Goal: Use online tool/utility: Use online tool/utility

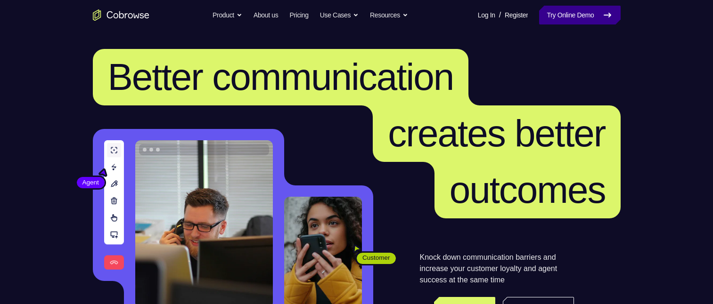
click at [611, 16] on icon at bounding box center [607, 14] width 11 height 11
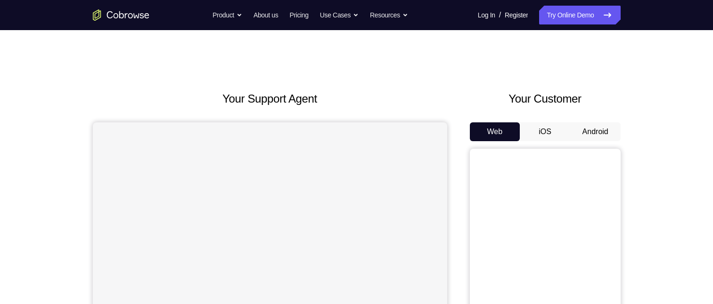
click at [599, 133] on button "Android" at bounding box center [595, 131] width 50 height 19
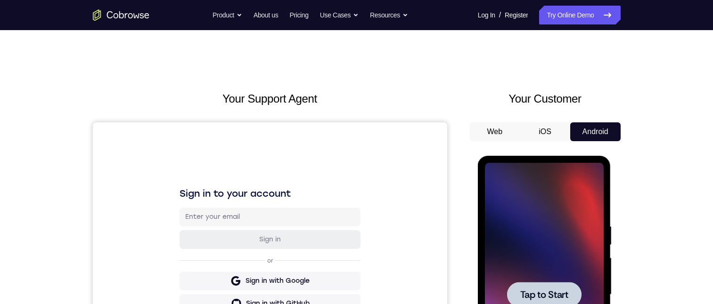
scroll to position [141, 0]
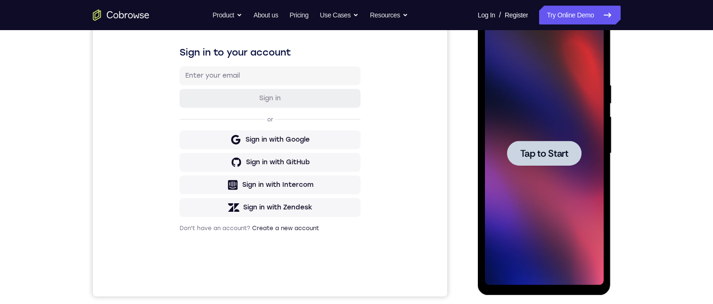
click at [537, 149] on span "Tap to Start" at bounding box center [544, 153] width 48 height 9
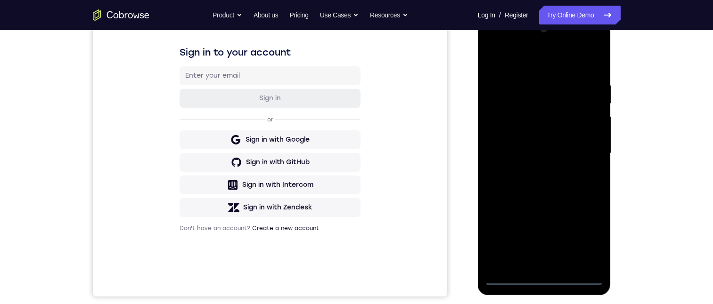
click at [543, 276] on div at bounding box center [544, 154] width 119 height 264
click at [583, 229] on div at bounding box center [544, 154] width 119 height 264
click at [586, 240] on div at bounding box center [544, 154] width 119 height 264
click at [541, 57] on div at bounding box center [544, 154] width 119 height 264
click at [580, 149] on div at bounding box center [544, 154] width 119 height 264
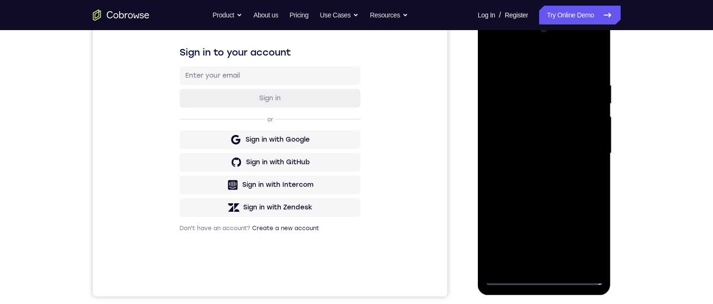
scroll to position [188, 0]
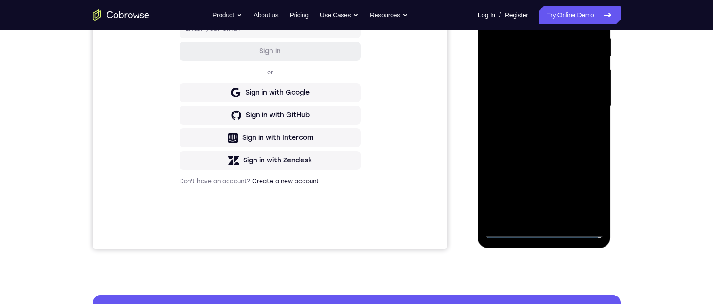
click at [535, 121] on div at bounding box center [544, 107] width 119 height 264
click at [561, 98] on div at bounding box center [544, 107] width 119 height 264
click at [527, 69] on div at bounding box center [544, 107] width 119 height 264
click at [535, 84] on div at bounding box center [544, 107] width 119 height 264
click at [545, 109] on div at bounding box center [544, 107] width 119 height 264
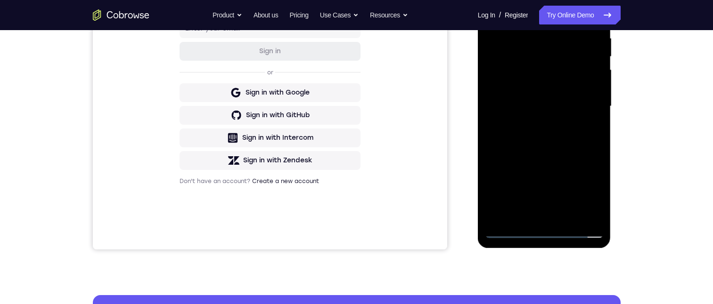
click at [543, 136] on div at bounding box center [544, 107] width 119 height 264
click at [546, 129] on div at bounding box center [544, 107] width 119 height 264
click at [588, 8] on div at bounding box center [544, 107] width 119 height 264
click at [520, 135] on div at bounding box center [544, 107] width 119 height 264
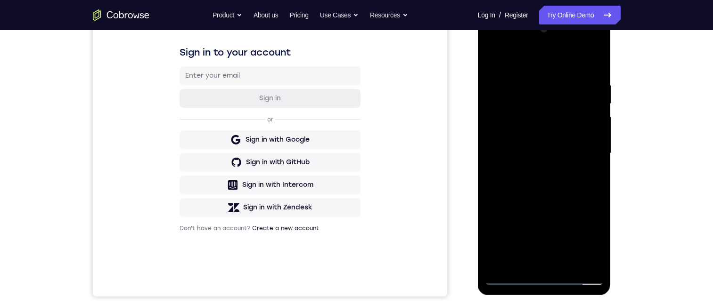
click at [553, 188] on div at bounding box center [544, 154] width 119 height 264
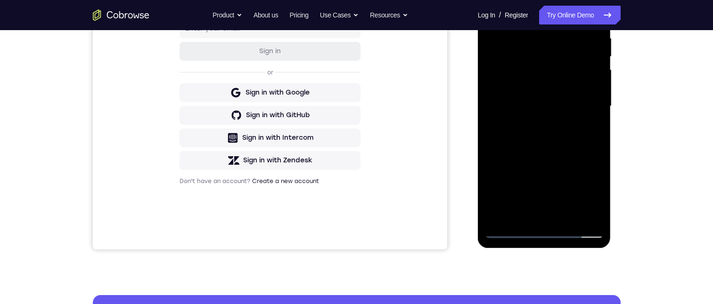
click at [596, 130] on div at bounding box center [544, 107] width 119 height 264
drag, startPoint x: 573, startPoint y: 169, endPoint x: 572, endPoint y: 110, distance: 58.4
click at [573, 108] on div at bounding box center [544, 107] width 119 height 264
click at [567, 214] on div at bounding box center [544, 107] width 119 height 264
click at [544, 157] on div at bounding box center [544, 107] width 119 height 264
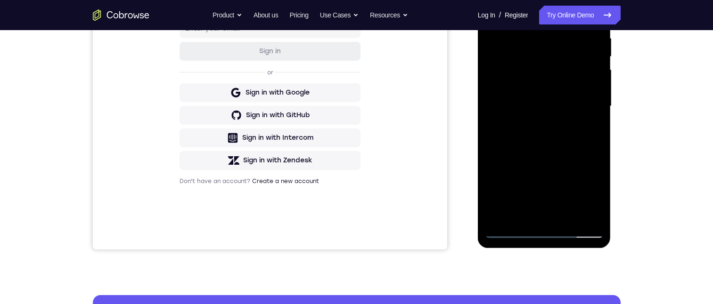
drag, startPoint x: 554, startPoint y: 201, endPoint x: 553, endPoint y: 126, distance: 74.4
click at [553, 137] on div at bounding box center [544, 107] width 119 height 264
click at [553, 128] on div at bounding box center [544, 107] width 119 height 264
click at [553, 150] on div at bounding box center [544, 107] width 119 height 264
click at [558, 195] on div at bounding box center [544, 107] width 119 height 264
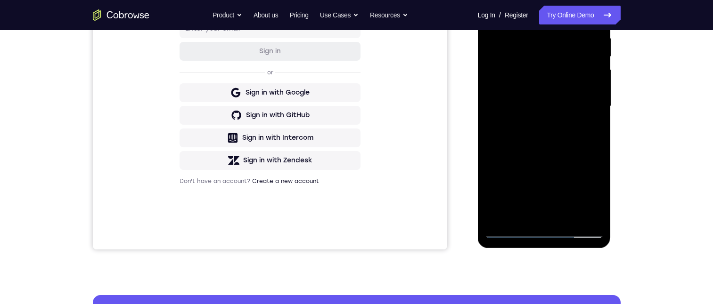
click at [561, 194] on div at bounding box center [544, 107] width 119 height 264
click at [547, 148] on div at bounding box center [544, 107] width 119 height 264
click at [542, 130] on div at bounding box center [544, 107] width 119 height 264
click at [597, 190] on div at bounding box center [544, 107] width 119 height 264
click at [592, 195] on div at bounding box center [544, 107] width 119 height 264
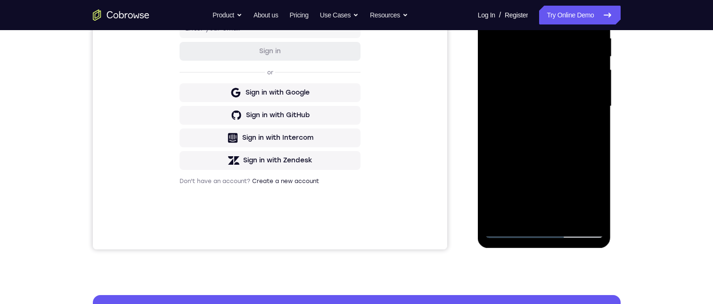
click at [592, 195] on div at bounding box center [544, 107] width 119 height 264
click at [589, 128] on div at bounding box center [544, 107] width 119 height 264
click at [496, 13] on div at bounding box center [544, 107] width 119 height 264
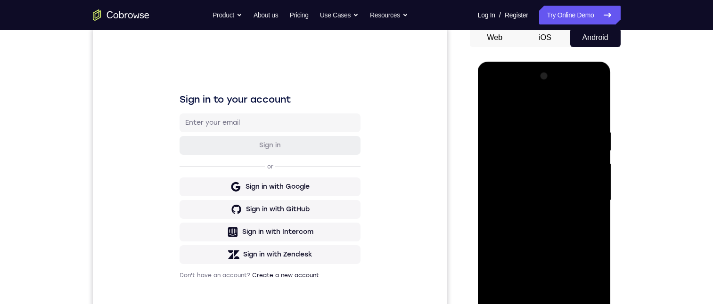
click at [545, 202] on div at bounding box center [544, 201] width 119 height 264
click at [524, 275] on div at bounding box center [544, 201] width 119 height 264
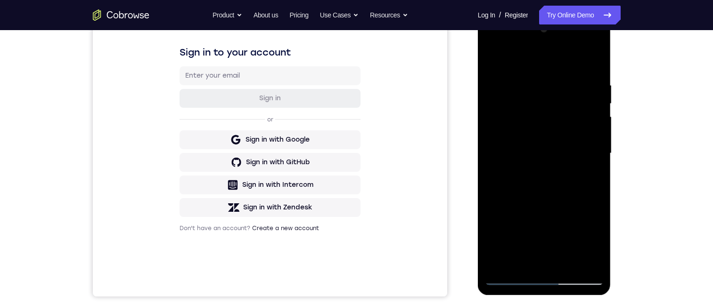
click at [526, 233] on div at bounding box center [544, 154] width 119 height 264
click at [528, 116] on div at bounding box center [544, 154] width 119 height 264
click at [529, 195] on div at bounding box center [544, 154] width 119 height 264
click at [497, 61] on div at bounding box center [544, 154] width 119 height 264
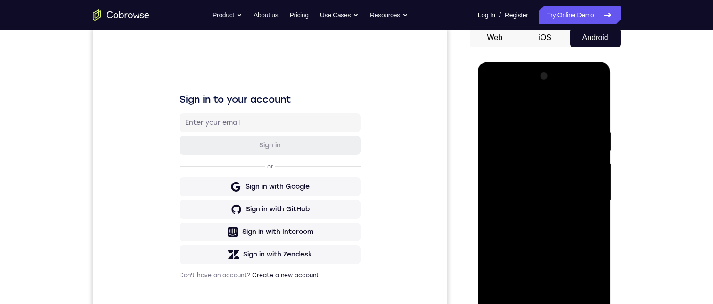
click at [545, 184] on div at bounding box center [544, 201] width 119 height 264
drag, startPoint x: 567, startPoint y: 173, endPoint x: 572, endPoint y: 213, distance: 40.4
click at [572, 213] on div at bounding box center [544, 201] width 119 height 264
drag, startPoint x: 573, startPoint y: 177, endPoint x: 578, endPoint y: 228, distance: 51.1
click at [578, 229] on div at bounding box center [544, 201] width 119 height 264
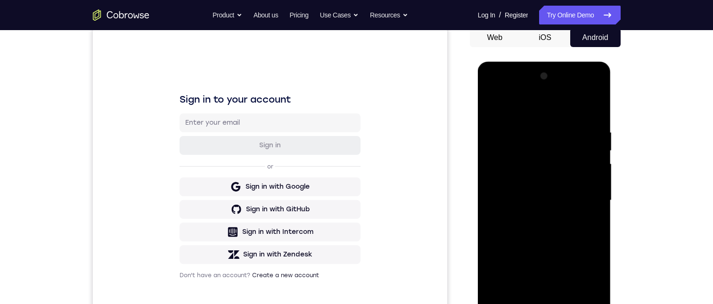
drag, startPoint x: 532, startPoint y: 225, endPoint x: 548, endPoint y: 212, distance: 20.7
click at [532, 224] on div at bounding box center [544, 201] width 119 height 264
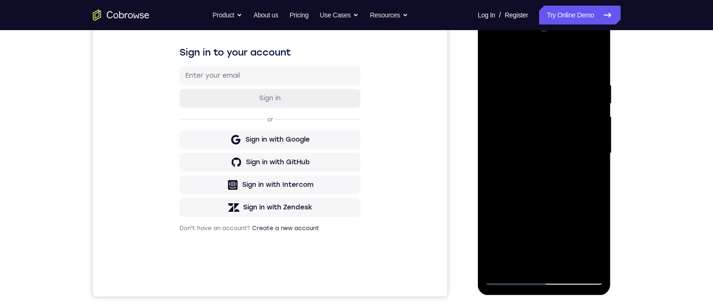
click at [492, 237] on div at bounding box center [544, 154] width 119 height 264
click at [496, 61] on div at bounding box center [544, 154] width 119 height 264
click at [566, 261] on div at bounding box center [544, 154] width 119 height 264
click at [533, 199] on div at bounding box center [544, 154] width 119 height 264
click at [526, 209] on div at bounding box center [544, 154] width 119 height 264
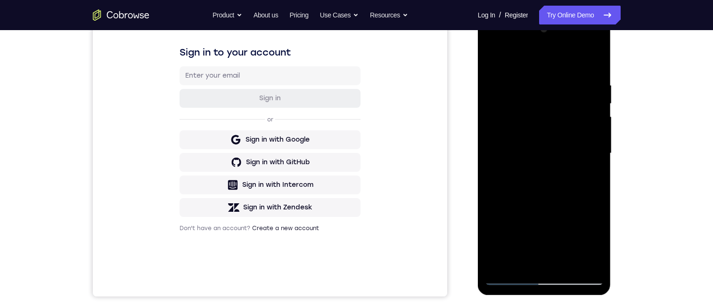
click at [491, 57] on div at bounding box center [544, 154] width 119 height 264
click at [570, 261] on div at bounding box center [544, 154] width 119 height 264
click at [529, 198] on div at bounding box center [544, 154] width 119 height 264
click at [568, 101] on div at bounding box center [544, 154] width 119 height 264
click at [571, 169] on div at bounding box center [544, 154] width 119 height 264
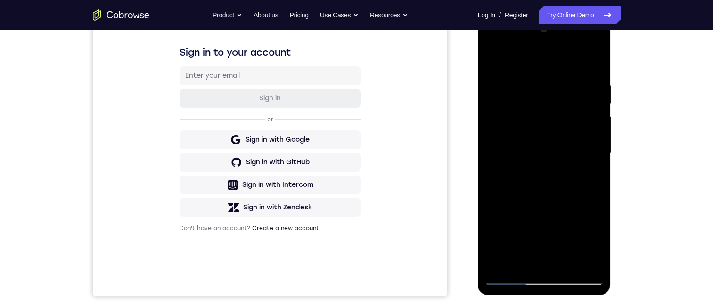
click at [493, 59] on div at bounding box center [544, 154] width 119 height 264
drag, startPoint x: 522, startPoint y: 229, endPoint x: 537, endPoint y: 163, distance: 67.6
click at [536, 163] on div at bounding box center [544, 154] width 119 height 264
click at [546, 198] on div at bounding box center [544, 154] width 119 height 264
click at [490, 55] on div at bounding box center [544, 154] width 119 height 264
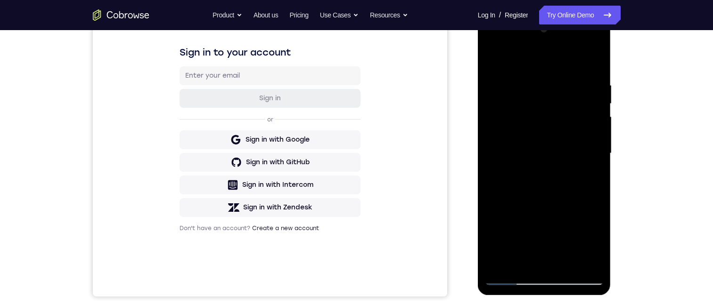
click at [534, 218] on div at bounding box center [544, 154] width 119 height 264
click at [491, 60] on div at bounding box center [544, 154] width 119 height 264
click at [495, 58] on div at bounding box center [544, 154] width 119 height 264
click at [533, 82] on div at bounding box center [544, 154] width 119 height 264
click at [596, 59] on div at bounding box center [544, 154] width 119 height 264
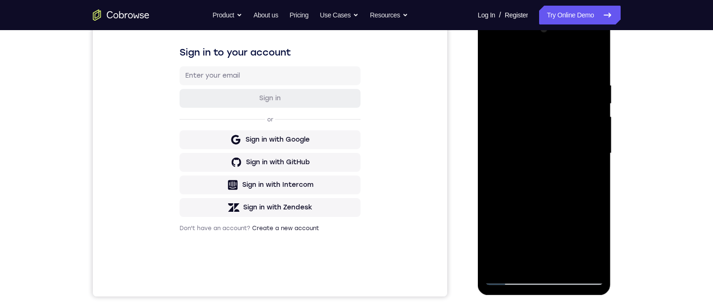
click at [594, 58] on div at bounding box center [544, 154] width 119 height 264
click at [490, 57] on div at bounding box center [544, 154] width 119 height 264
click at [567, 261] on div at bounding box center [544, 154] width 119 height 264
click at [501, 141] on div at bounding box center [544, 154] width 119 height 264
click at [505, 58] on div at bounding box center [544, 154] width 119 height 264
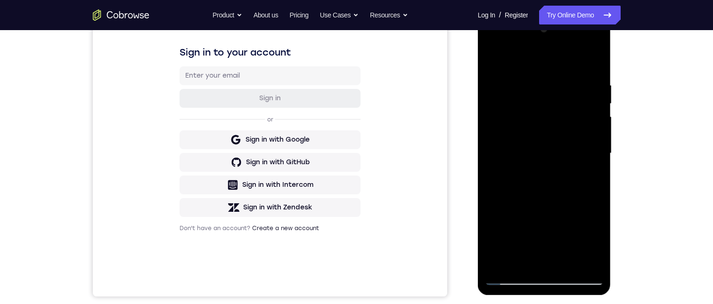
click at [505, 93] on div at bounding box center [544, 154] width 119 height 264
click at [566, 260] on div at bounding box center [544, 154] width 119 height 264
click at [554, 172] on div at bounding box center [544, 154] width 119 height 264
click at [557, 158] on div at bounding box center [544, 154] width 119 height 264
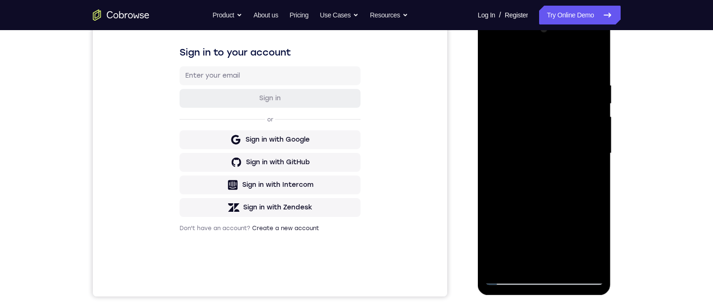
click at [493, 56] on div at bounding box center [544, 154] width 119 height 264
drag, startPoint x: 560, startPoint y: 77, endPoint x: 527, endPoint y: 81, distance: 33.2
click at [528, 81] on div at bounding box center [544, 154] width 119 height 264
drag, startPoint x: 568, startPoint y: 82, endPoint x: 543, endPoint y: 85, distance: 25.1
click at [535, 83] on div at bounding box center [544, 154] width 119 height 264
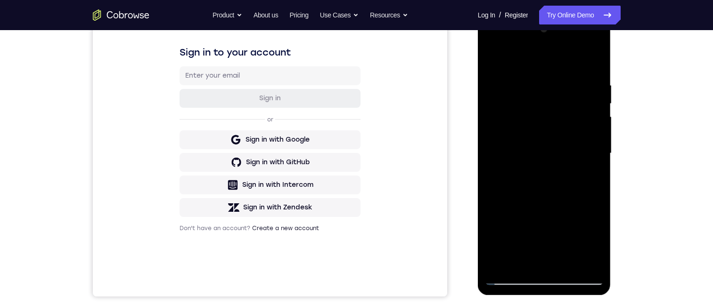
drag, startPoint x: 567, startPoint y: 86, endPoint x: 532, endPoint y: 89, distance: 34.5
click at [533, 88] on div at bounding box center [544, 154] width 119 height 264
click at [597, 171] on div at bounding box center [544, 154] width 119 height 264
click at [597, 174] on div at bounding box center [544, 154] width 119 height 264
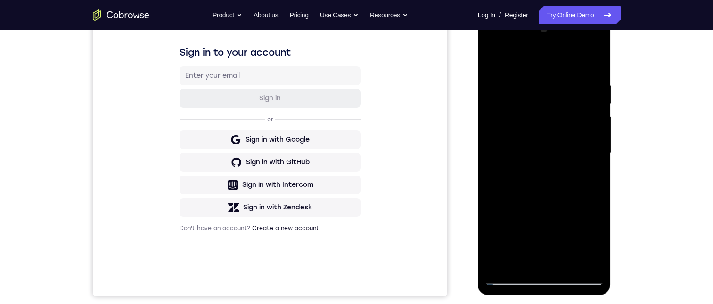
drag, startPoint x: 570, startPoint y: 209, endPoint x: 582, endPoint y: 121, distance: 89.3
click at [582, 122] on div at bounding box center [544, 154] width 119 height 264
drag, startPoint x: 554, startPoint y: 209, endPoint x: 565, endPoint y: 130, distance: 79.4
click at [565, 131] on div at bounding box center [544, 154] width 119 height 264
drag, startPoint x: 573, startPoint y: 187, endPoint x: 573, endPoint y: 110, distance: 76.8
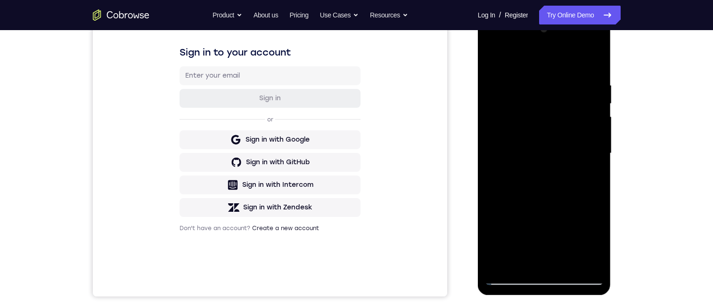
click at [573, 137] on div at bounding box center [544, 154] width 119 height 264
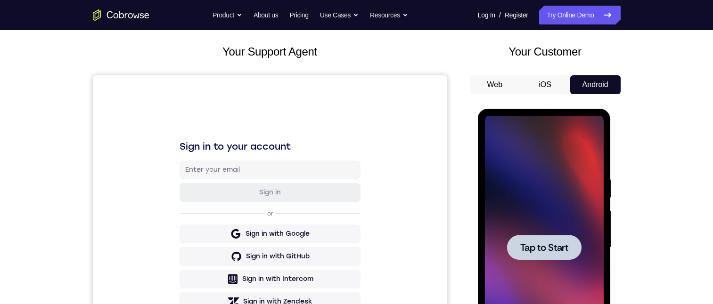
click at [560, 244] on span "Tap to Start" at bounding box center [544, 247] width 48 height 9
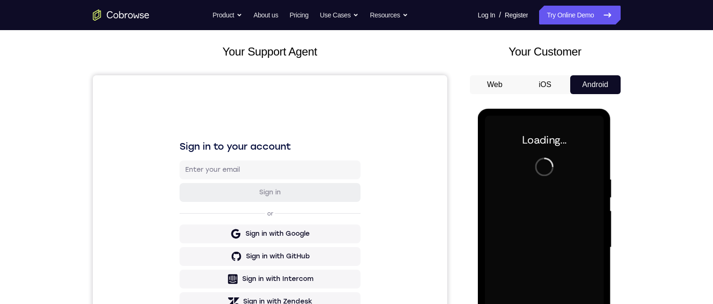
drag, startPoint x: 603, startPoint y: 371, endPoint x: 564, endPoint y: 176, distance: 198.3
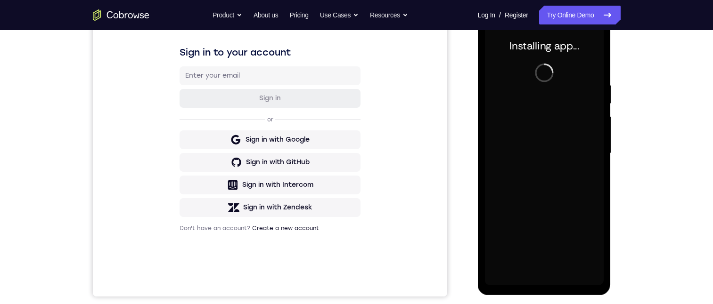
scroll to position [188, 0]
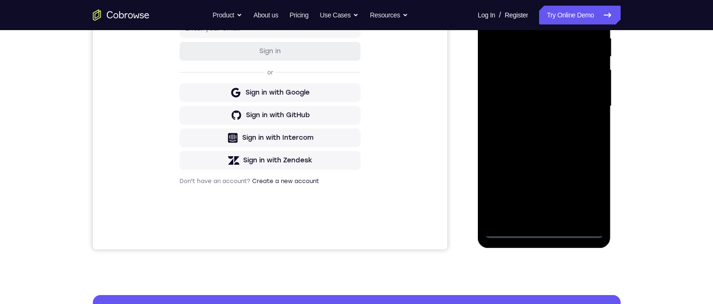
click at [544, 230] on div at bounding box center [544, 107] width 119 height 264
click at [590, 193] on div at bounding box center [544, 107] width 119 height 264
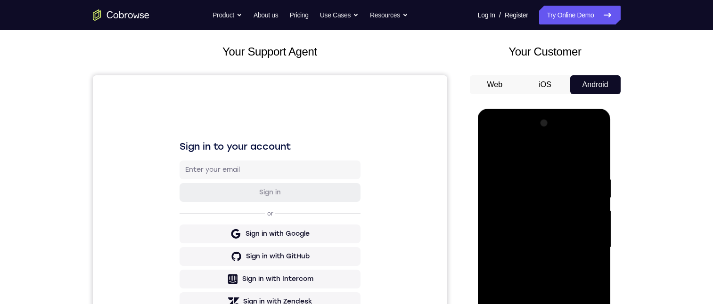
scroll to position [58, 0]
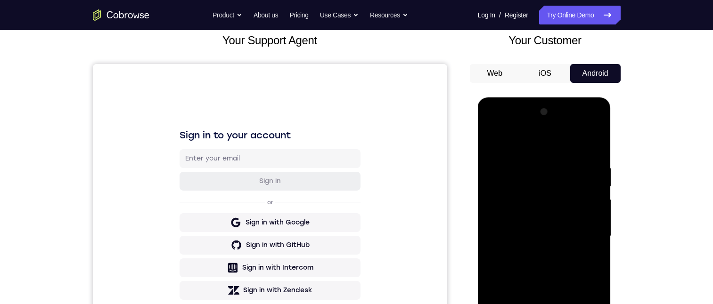
click at [538, 145] on div at bounding box center [544, 237] width 119 height 264
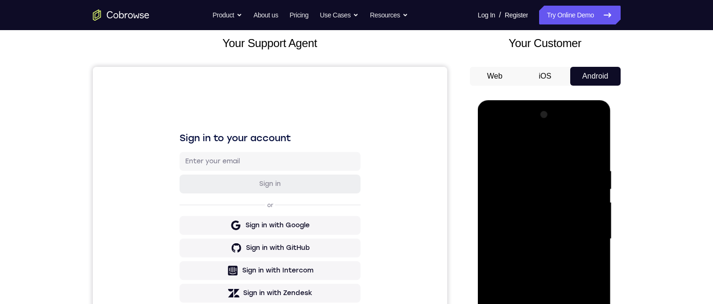
drag, startPoint x: 581, startPoint y: 235, endPoint x: 1028, endPoint y: 187, distance: 450.1
click at [581, 235] on div at bounding box center [544, 239] width 119 height 264
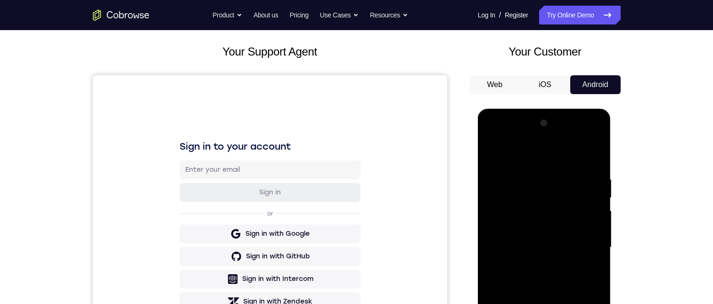
click at [580, 243] on div at bounding box center [544, 248] width 119 height 264
click at [533, 304] on div at bounding box center [544, 248] width 119 height 264
click at [543, 237] on div at bounding box center [544, 248] width 119 height 264
click at [540, 230] on div at bounding box center [544, 248] width 119 height 264
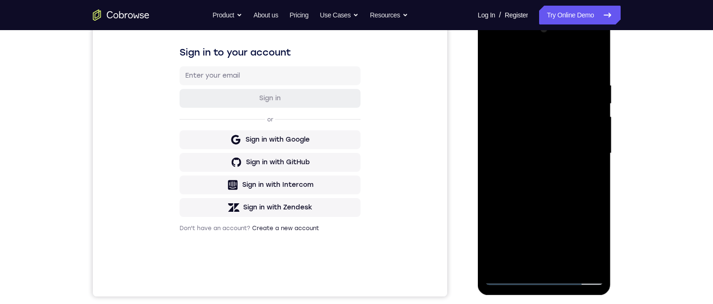
click at [520, 154] on div at bounding box center [544, 154] width 119 height 264
click at [541, 184] on div at bounding box center [544, 154] width 119 height 264
click at [588, 60] on div at bounding box center [544, 154] width 119 height 264
click at [541, 179] on div at bounding box center [544, 154] width 119 height 264
click at [545, 179] on div at bounding box center [544, 154] width 119 height 264
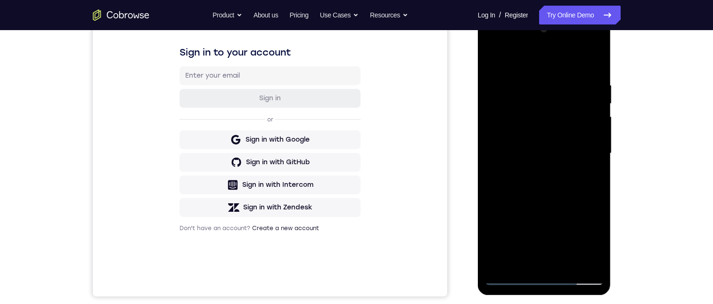
click at [545, 183] on div at bounding box center [544, 154] width 119 height 264
click at [595, 165] on div at bounding box center [544, 154] width 119 height 264
click at [596, 167] on div at bounding box center [544, 154] width 119 height 264
click at [545, 157] on div at bounding box center [544, 154] width 119 height 264
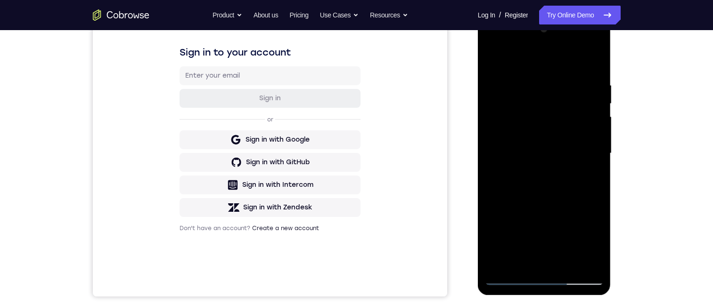
click at [546, 188] on div at bounding box center [544, 154] width 119 height 264
click at [541, 175] on div at bounding box center [544, 154] width 119 height 264
click at [566, 190] on div at bounding box center [544, 154] width 119 height 264
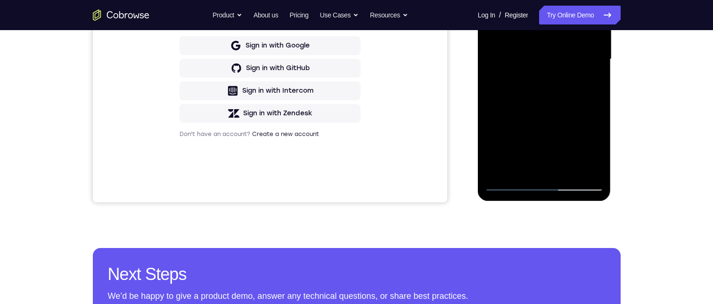
click at [569, 165] on div at bounding box center [544, 59] width 119 height 264
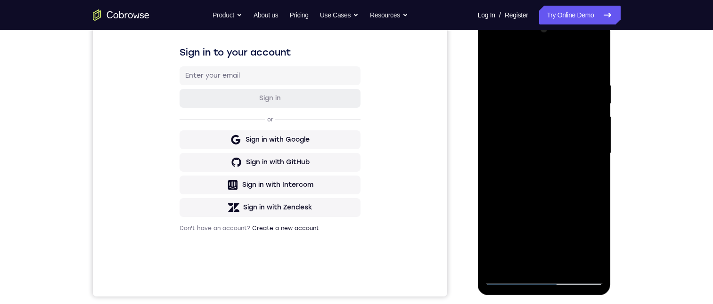
click at [531, 202] on div at bounding box center [544, 154] width 119 height 264
click at [540, 219] on div at bounding box center [544, 154] width 119 height 264
click at [488, 60] on div at bounding box center [544, 154] width 119 height 264
drag, startPoint x: 537, startPoint y: 241, endPoint x: 543, endPoint y: 160, distance: 81.3
click at [543, 165] on div at bounding box center [544, 154] width 119 height 264
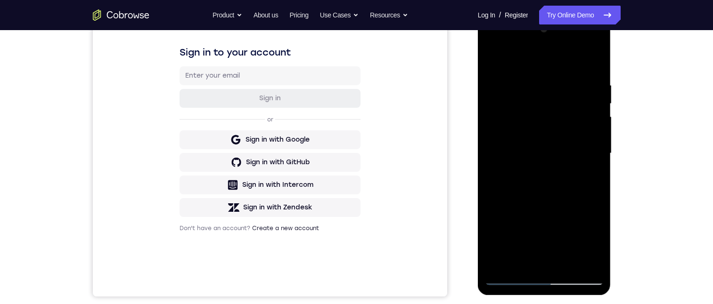
drag, startPoint x: 544, startPoint y: 228, endPoint x: 540, endPoint y: 168, distance: 59.9
click at [541, 185] on div at bounding box center [544, 154] width 119 height 264
click at [492, 58] on div at bounding box center [544, 154] width 119 height 264
click at [546, 152] on div at bounding box center [544, 154] width 119 height 264
drag, startPoint x: 553, startPoint y: 217, endPoint x: 548, endPoint y: 134, distance: 82.6
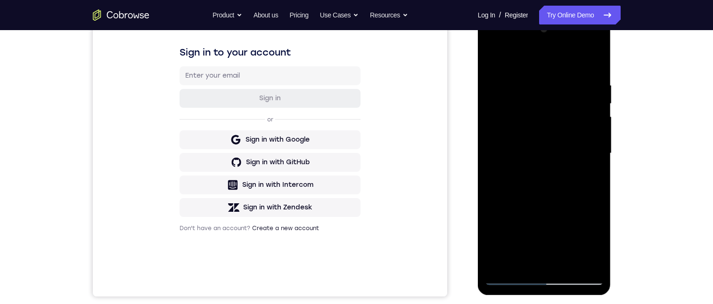
click at [552, 162] on div at bounding box center [544, 154] width 119 height 264
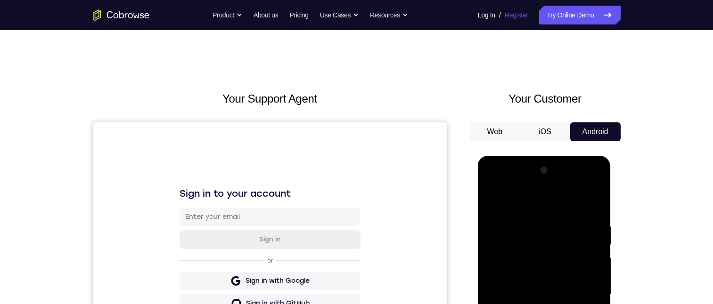
scroll to position [47, 0]
